Goal: Information Seeking & Learning: Learn about a topic

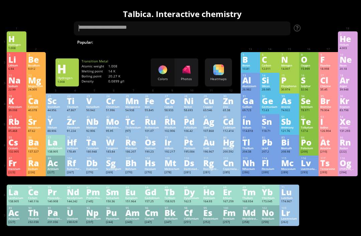
click at [17, 63] on div "Li" at bounding box center [16, 59] width 16 height 7
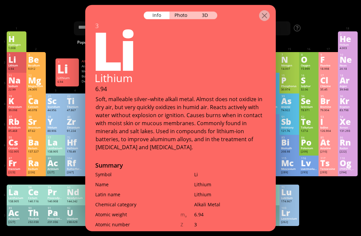
click at [205, 11] on div "3D" at bounding box center [205, 15] width 24 height 8
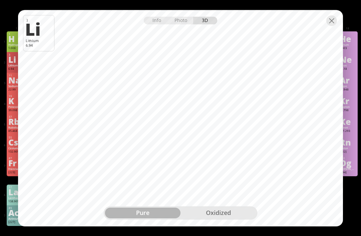
click at [225, 206] on div "oxidized" at bounding box center [219, 213] width 76 height 11
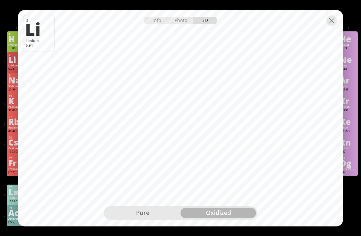
click at [165, 206] on div "pure" at bounding box center [143, 213] width 76 height 11
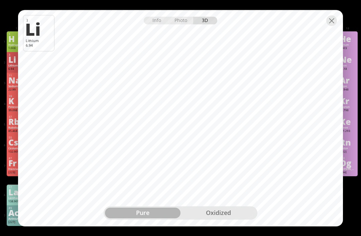
click at [331, 21] on div at bounding box center [331, 20] width 11 height 11
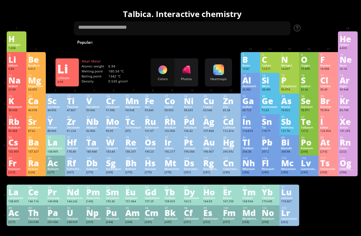
click at [352, 36] on div "He" at bounding box center [348, 38] width 16 height 7
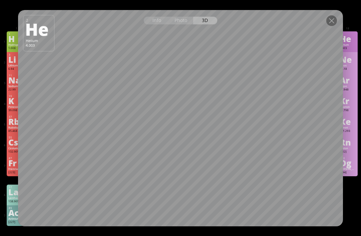
click at [189, 21] on div "Photo" at bounding box center [182, 21] width 24 height 8
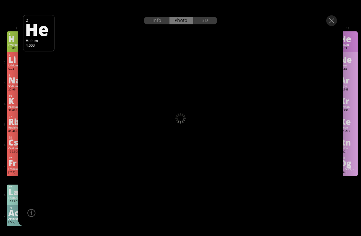
click at [187, 22] on div "Info Photo 3D" at bounding box center [181, 21] width 74 height 8
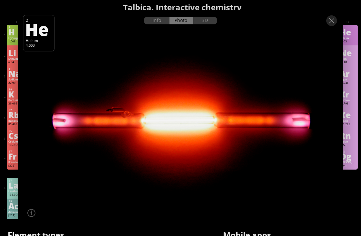
scroll to position [7, 0]
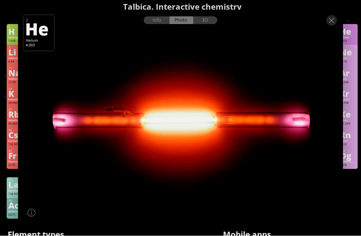
click at [208, 15] on div at bounding box center [180, 16] width 325 height 12
click at [208, 23] on div "3D" at bounding box center [205, 21] width 24 height 8
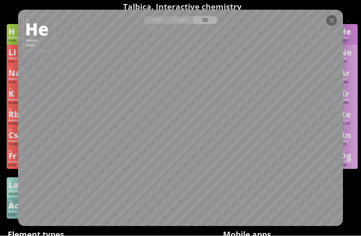
scroll to position [7, 0]
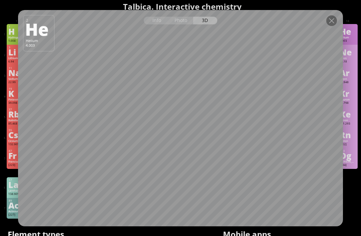
click at [208, 22] on div "Info Photo 3D" at bounding box center [181, 21] width 74 height 8
click at [331, 20] on div at bounding box center [331, 20] width 11 height 11
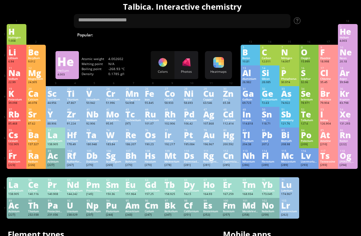
scroll to position [0, 0]
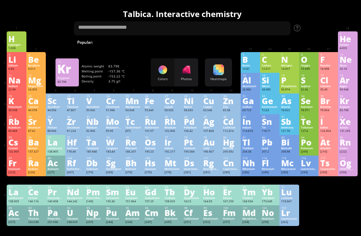
click at [347, 109] on div "Krypton" at bounding box center [348, 106] width 16 height 3
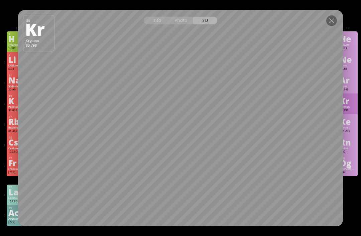
click at [329, 23] on div at bounding box center [331, 20] width 11 height 11
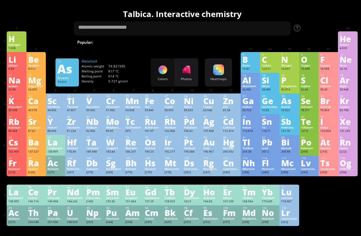
click at [290, 105] on div "As" at bounding box center [289, 100] width 16 height 7
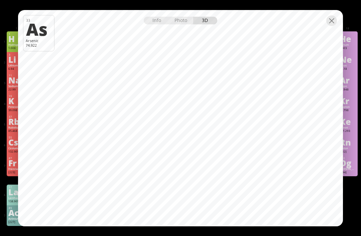
click at [329, 25] on div at bounding box center [331, 20] width 11 height 11
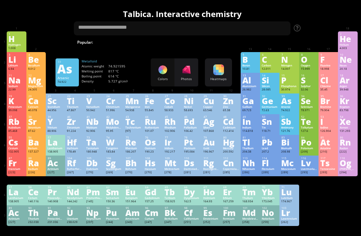
click at [24, 36] on div "H" at bounding box center [16, 38] width 16 height 7
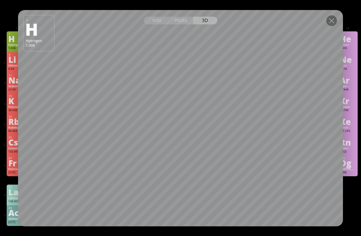
click at [327, 23] on div at bounding box center [331, 20] width 11 height 11
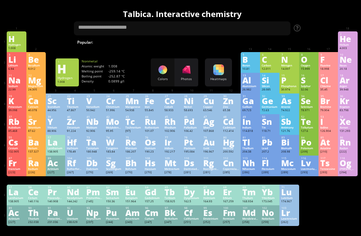
click at [322, 23] on div "Summary Molecular formula Molecular weight Exact mass Monoisotopic mass Classif…" at bounding box center [182, 218] width 361 height 432
click at [10, 84] on div "Na" at bounding box center [16, 80] width 16 height 7
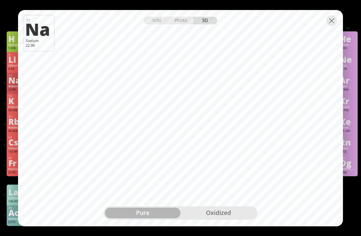
click at [209, 206] on div "oxidized" at bounding box center [219, 213] width 76 height 11
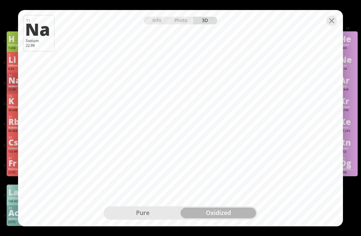
click at [140, 206] on div "pure" at bounding box center [143, 213] width 76 height 11
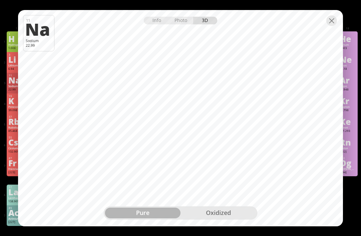
click at [336, 22] on div at bounding box center [331, 20] width 11 height 11
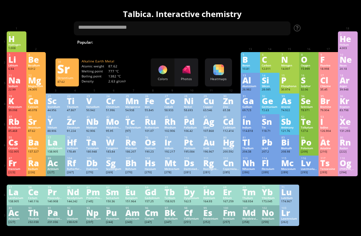
click at [31, 125] on div "Sr" at bounding box center [36, 121] width 16 height 7
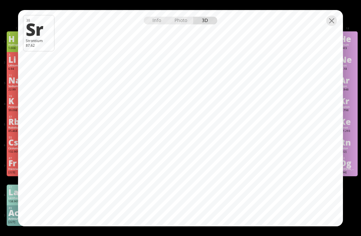
click at [331, 22] on div at bounding box center [331, 20] width 11 height 11
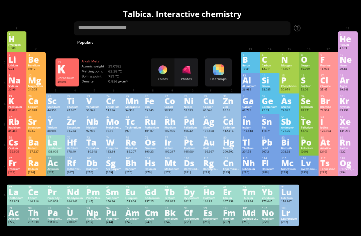
click at [12, 105] on div "K" at bounding box center [16, 100] width 16 height 7
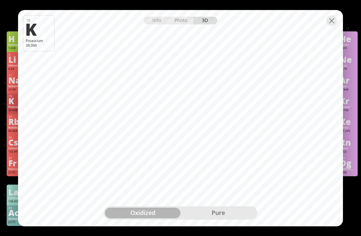
click at [235, 206] on div "pure" at bounding box center [219, 213] width 76 height 11
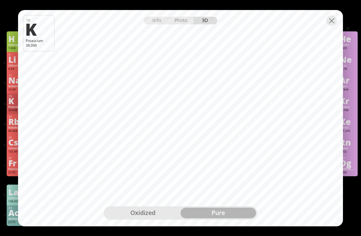
click at [331, 23] on div at bounding box center [331, 20] width 11 height 11
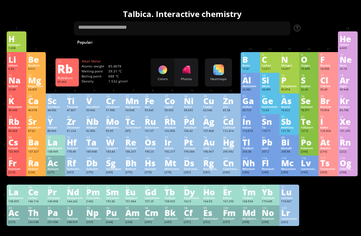
click at [12, 125] on div "Rb" at bounding box center [16, 121] width 16 height 7
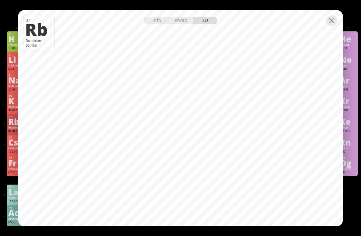
click at [326, 21] on div at bounding box center [180, 16] width 325 height 12
click at [331, 22] on div at bounding box center [331, 20] width 11 height 11
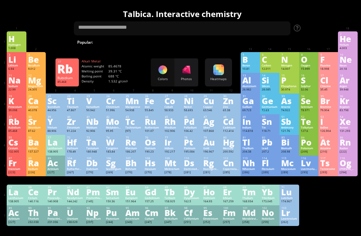
click at [339, 92] on div "18 Ar Argon 39.948 0 0 -189.3 °C -185.8 °C 1.784 g/l [Ne]3s 2 3p 6" at bounding box center [347, 83] width 19 height 21
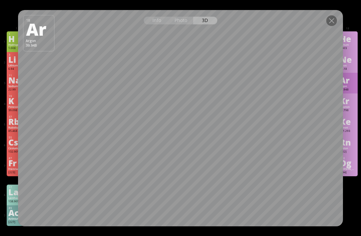
click at [327, 23] on div at bounding box center [331, 20] width 11 height 11
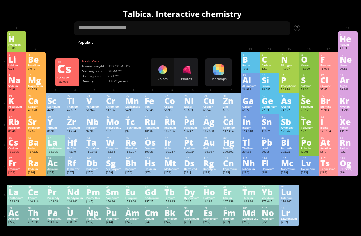
click at [23, 146] on div "Cs" at bounding box center [16, 142] width 16 height 7
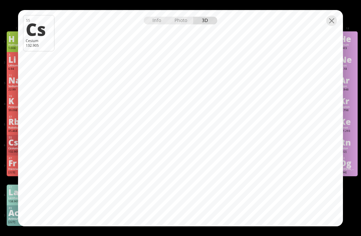
click at [330, 19] on div at bounding box center [331, 20] width 11 height 11
